Goal: Understand site structure: Understand site structure

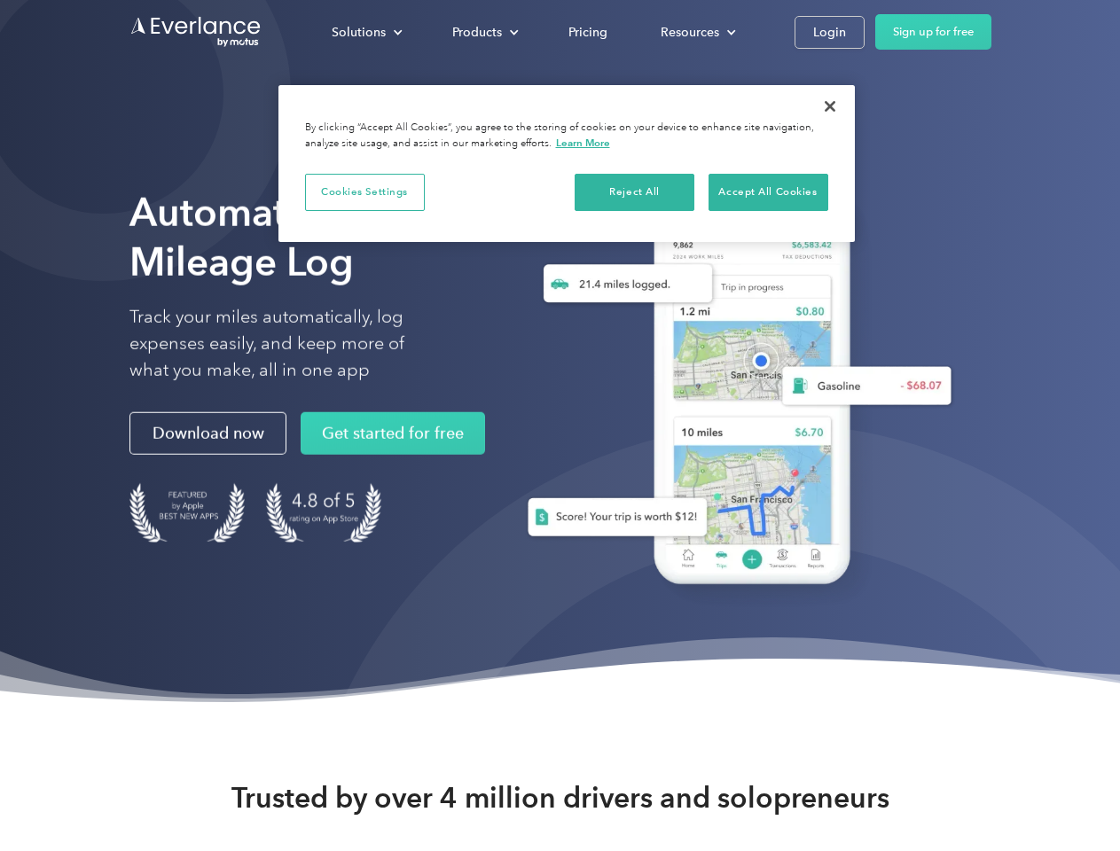
click at [366, 32] on div "Solutions" at bounding box center [359, 32] width 54 height 22
click at [483, 32] on div "Products" at bounding box center [477, 32] width 50 height 22
click at [696, 32] on div "Resources" at bounding box center [690, 32] width 59 height 22
click at [364, 192] on button "Cookies Settings" at bounding box center [365, 192] width 120 height 37
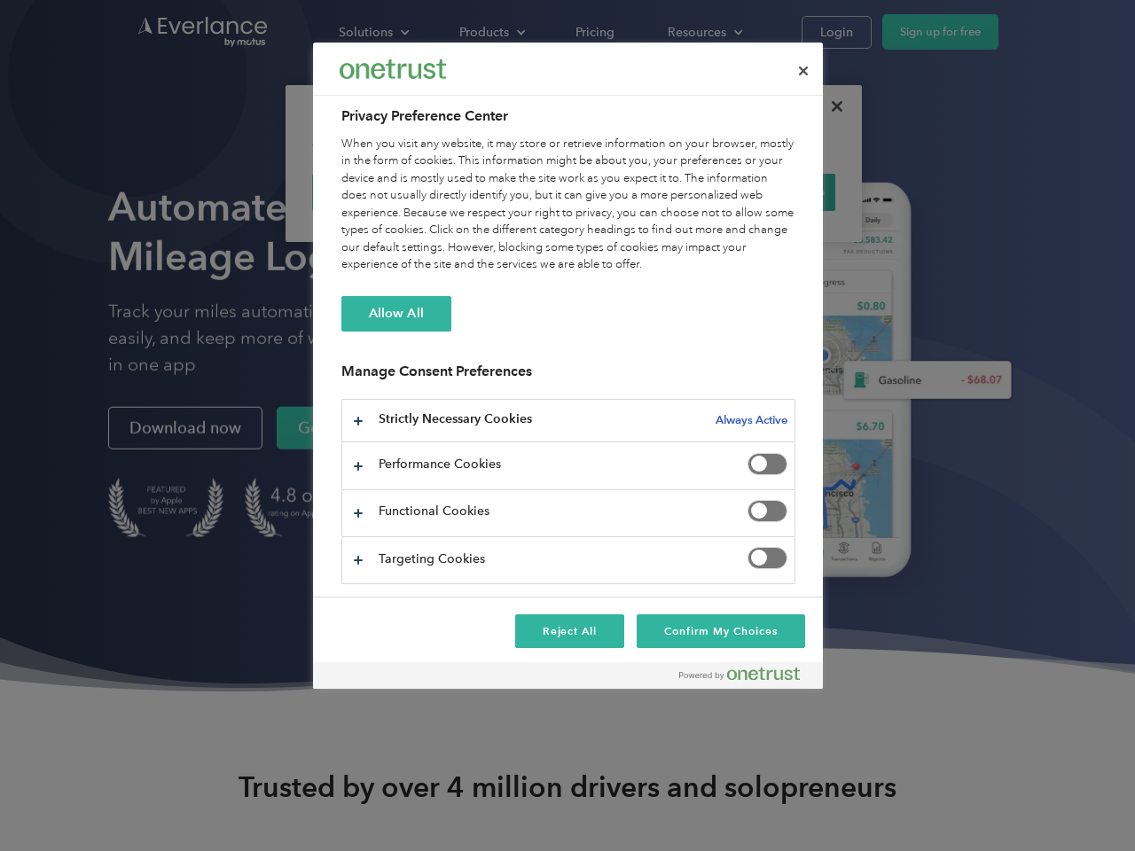
click at [635, 192] on div "When you visit any website, it may store or retrieve information on your browse…" at bounding box center [568, 205] width 454 height 138
click at [768, 192] on div "When you visit any website, it may store or retrieve information on your browse…" at bounding box center [568, 205] width 454 height 138
click at [830, 106] on div at bounding box center [567, 425] width 1135 height 851
